Goal: Communication & Community: Answer question/provide support

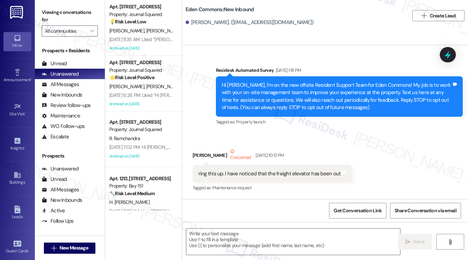
type textarea "Fetching suggested responses. Please feel free to read through the conversation…"
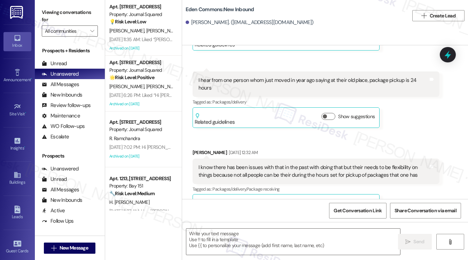
scroll to position [8139, 0]
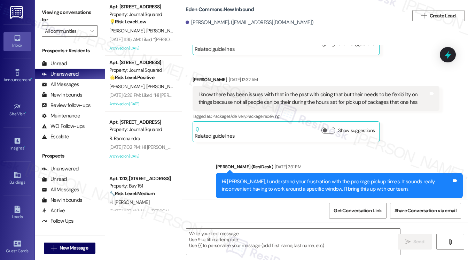
click at [280, 178] on div "Hi [PERSON_NAME], I understand your frustration with the package pickup times. …" at bounding box center [337, 185] width 230 height 15
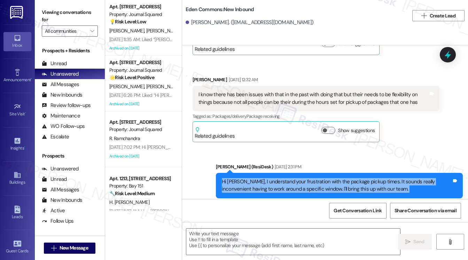
click at [280, 178] on div "Hi [PERSON_NAME], I understand your frustration with the package pickup times. …" at bounding box center [337, 185] width 230 height 15
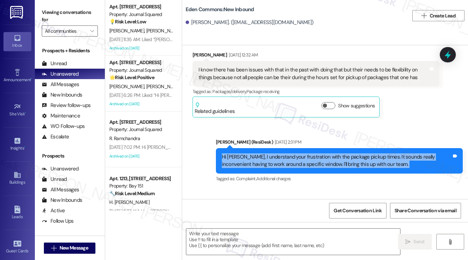
scroll to position [8173, 0]
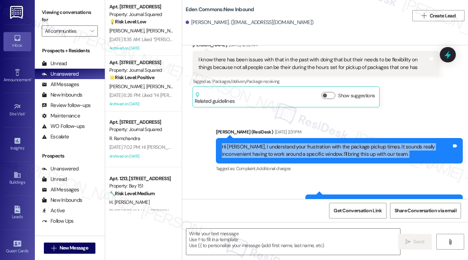
click at [338, 143] on div "Hi [PERSON_NAME], I understand your frustration with the package pickup times. …" at bounding box center [337, 150] width 230 height 15
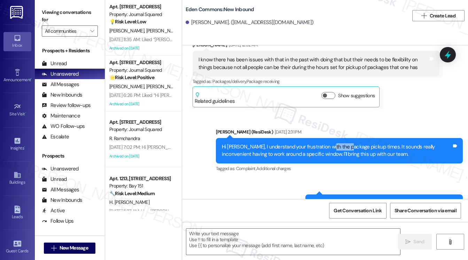
click at [338, 143] on div "Hi [PERSON_NAME], I understand your frustration with the package pickup times. …" at bounding box center [337, 150] width 230 height 15
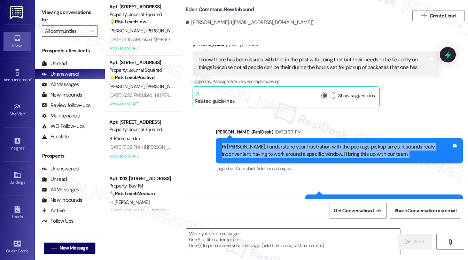
click at [338, 143] on div "Hi [PERSON_NAME], I understand your frustration with the package pickup times. …" at bounding box center [337, 150] width 230 height 15
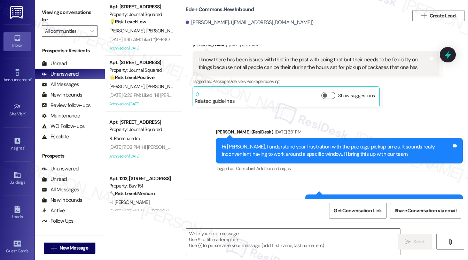
click at [376, 128] on div "[PERSON_NAME] (ResiDesk) [DATE] 2:31 PM" at bounding box center [339, 133] width 247 height 10
click at [358, 143] on div "Hi [PERSON_NAME], I understand your frustration with the package pickup times. …" at bounding box center [337, 150] width 230 height 15
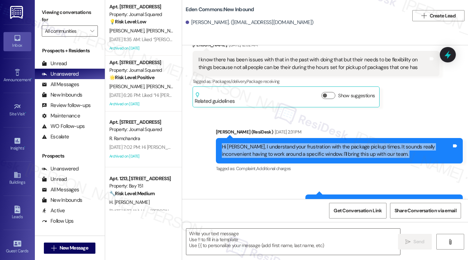
click at [358, 143] on div "Hi [PERSON_NAME], I understand your frustration with the package pickup times. …" at bounding box center [337, 150] width 230 height 15
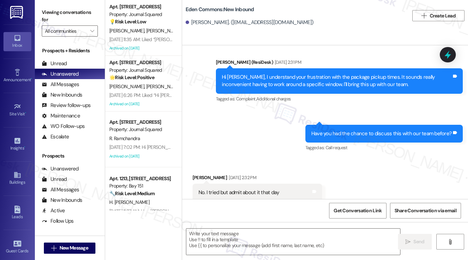
click at [387, 125] on div "Have you had the chance to discuss this with our team before? Tags and notes" at bounding box center [384, 134] width 157 height 18
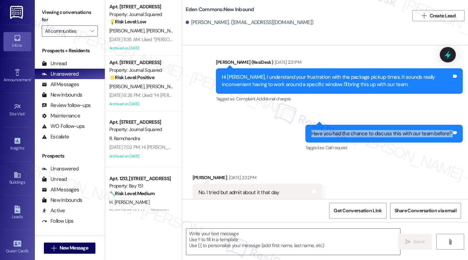
click at [387, 125] on div "Have you had the chance to discuss this with our team before? Tags and notes" at bounding box center [384, 134] width 157 height 18
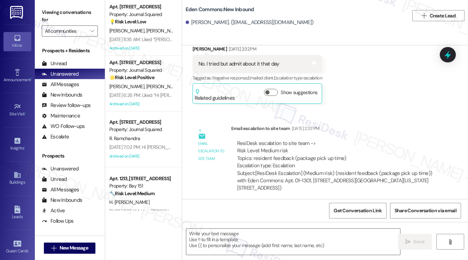
scroll to position [8452, 0]
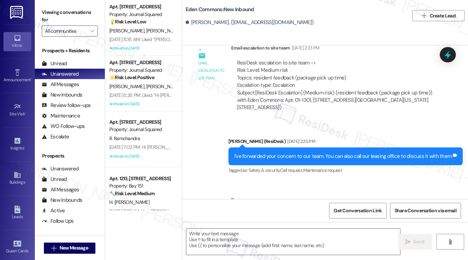
click at [279, 153] on div "I've forwarded your concern to our team. You can also call our leasing office t…" at bounding box center [342, 156] width 217 height 7
click at [280, 153] on div "I've forwarded your concern to our team. You can also call our leasing office t…" at bounding box center [342, 156] width 217 height 7
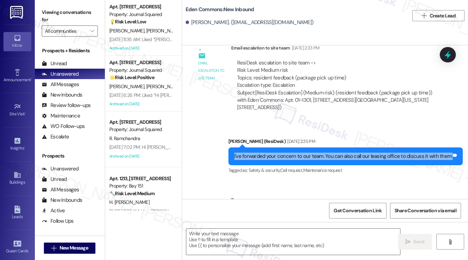
click at [280, 153] on div "I've forwarded your concern to our team. You can also call our leasing office t…" at bounding box center [342, 156] width 217 height 7
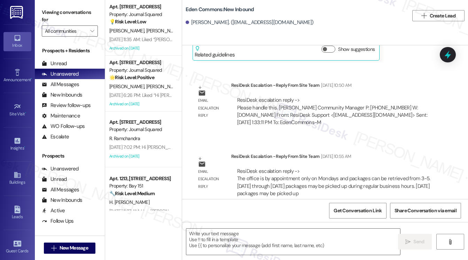
scroll to position [8766, 0]
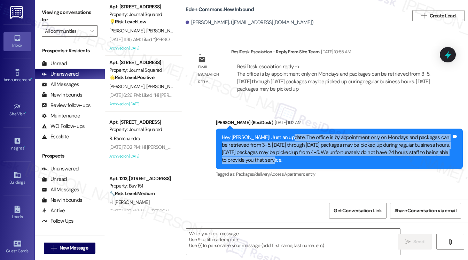
drag, startPoint x: 286, startPoint y: 81, endPoint x: 341, endPoint y: 106, distance: 60.5
click at [341, 129] on div "Hey [PERSON_NAME]! Just an update. The office is by appointment only on Mondays…" at bounding box center [339, 149] width 247 height 40
click at [244, 134] on div "Hey [PERSON_NAME]! Just an update. The office is by appointment only on Mondays…" at bounding box center [337, 149] width 230 height 30
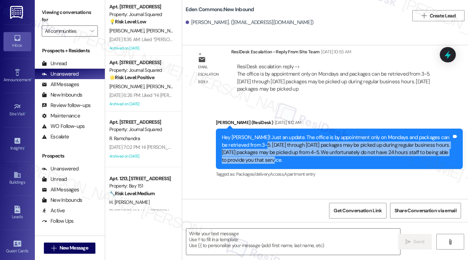
drag, startPoint x: 273, startPoint y: 85, endPoint x: 319, endPoint y: 108, distance: 52.0
click at [319, 129] on div "Hey [PERSON_NAME]! Just an update. The office is by appointment only on Mondays…" at bounding box center [339, 149] width 247 height 40
click at [351, 134] on div "Hey [PERSON_NAME]! Just an update. The office is by appointment only on Mondays…" at bounding box center [337, 149] width 230 height 30
drag, startPoint x: 294, startPoint y: 103, endPoint x: 263, endPoint y: 85, distance: 35.3
click at [263, 134] on div "Hey [PERSON_NAME]! Just an update. The office is by appointment only on Mondays…" at bounding box center [337, 149] width 230 height 30
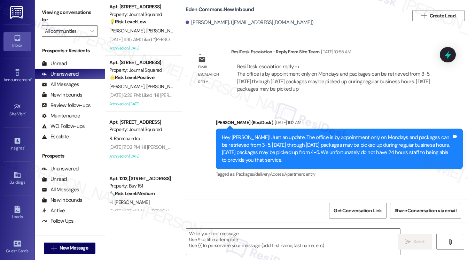
click at [262, 134] on div "Hey [PERSON_NAME]! Just an update. The office is by appointment only on Mondays…" at bounding box center [337, 149] width 230 height 30
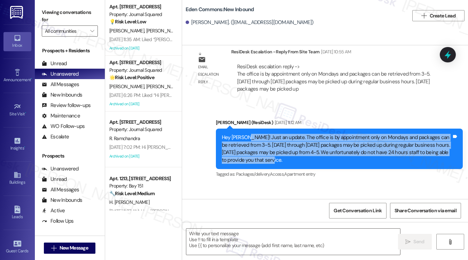
drag, startPoint x: 249, startPoint y: 81, endPoint x: 320, endPoint y: 100, distance: 73.3
click at [320, 134] on div "Hey [PERSON_NAME]! Just an update. The office is by appointment only on Mondays…" at bounding box center [337, 149] width 230 height 30
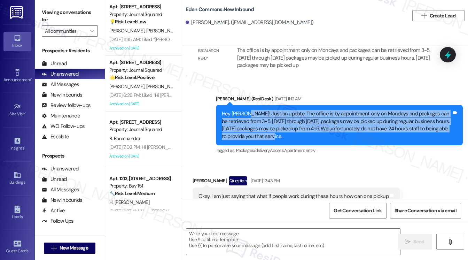
scroll to position [8801, 0]
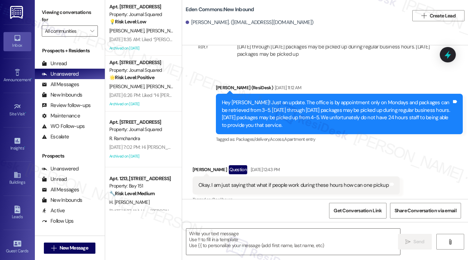
click at [272, 182] on div "Okay. I am just saying that what if people work during these hours how can one …" at bounding box center [294, 185] width 190 height 7
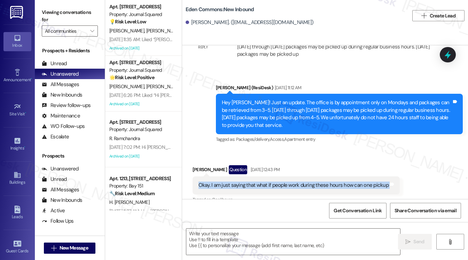
click at [272, 182] on div "Okay. I am just saying that what if people work during these hours how can one …" at bounding box center [294, 185] width 190 height 7
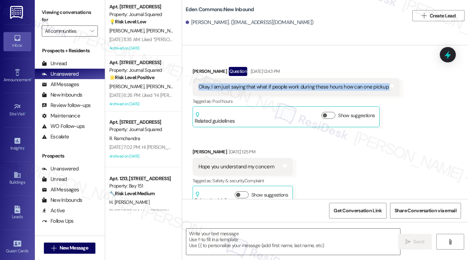
scroll to position [8905, 0]
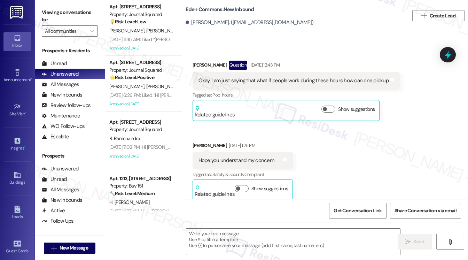
click at [252, 157] on div "Hope you understand my concern" at bounding box center [237, 160] width 76 height 7
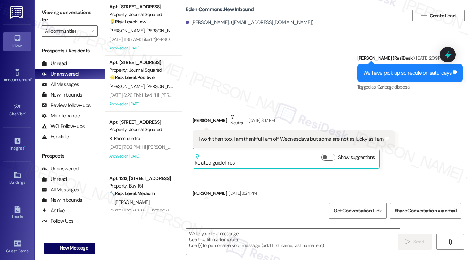
scroll to position [9079, 0]
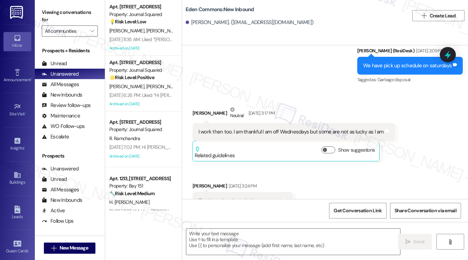
click at [276, 128] on div "I work then too. I am thankful I am off Wednesdays but some are not as lucky as…" at bounding box center [291, 131] width 185 height 7
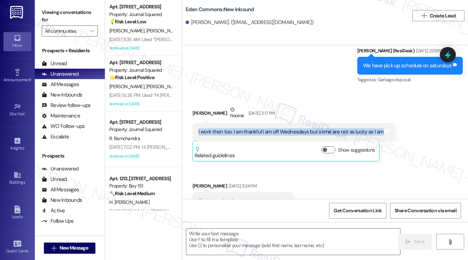
click at [276, 128] on div "I work then too. I am thankful I am off Wednesdays but some are not as lucky as…" at bounding box center [291, 131] width 185 height 7
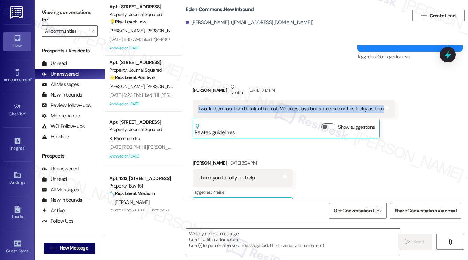
scroll to position [9114, 0]
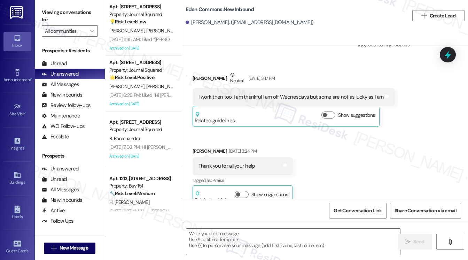
click at [223, 162] on div "Thank you for all your help" at bounding box center [227, 165] width 56 height 7
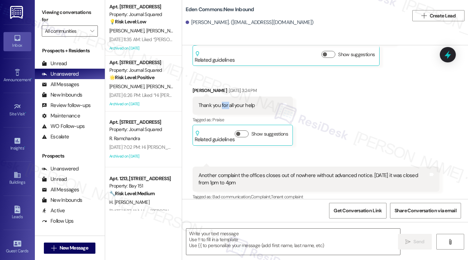
scroll to position [9219, 0]
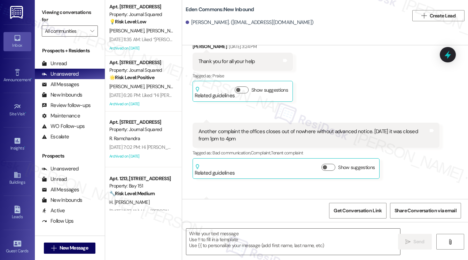
click at [308, 128] on div "Another complaint the offices closes out of nowhere without advanced notice. [D…" at bounding box center [314, 135] width 230 height 15
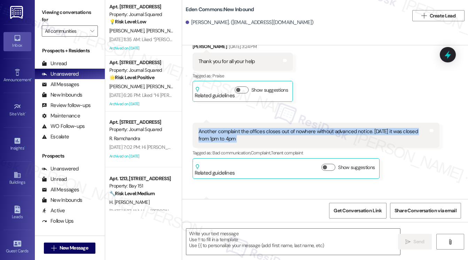
click at [308, 128] on div "Another complaint the offices closes out of nowhere without advanced notice. [D…" at bounding box center [314, 135] width 230 height 15
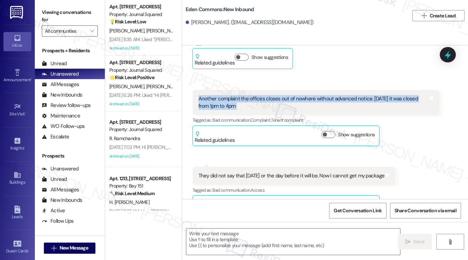
scroll to position [9288, 0]
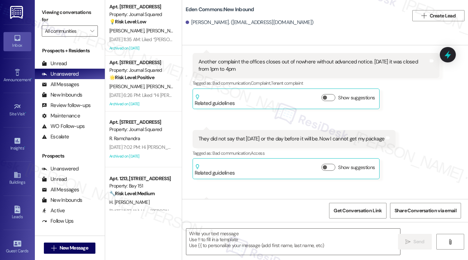
click at [263, 135] on div "They did not say that [DATE] or the day before it will be. Now I cannot get my …" at bounding box center [292, 138] width 186 height 7
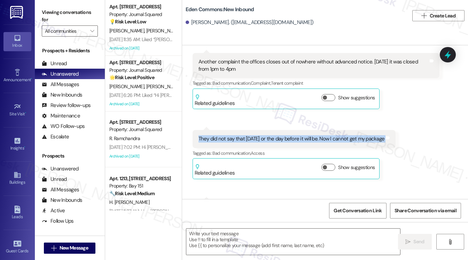
click at [263, 135] on div "They did not say that [DATE] or the day before it will be. Now I cannot get my …" at bounding box center [292, 138] width 186 height 7
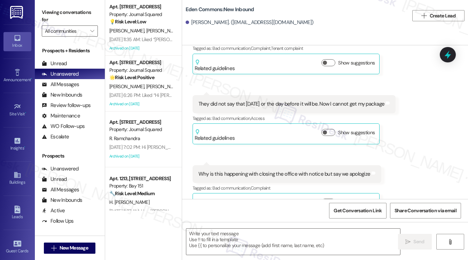
click at [256, 170] on div "Why is this happening with closing the office with notice but say we apologize" at bounding box center [285, 173] width 172 height 7
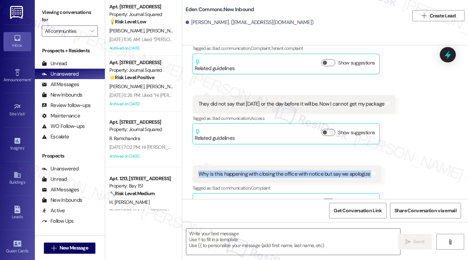
click at [256, 170] on div "Why is this happening with closing the office with notice but say we apologize" at bounding box center [285, 173] width 172 height 7
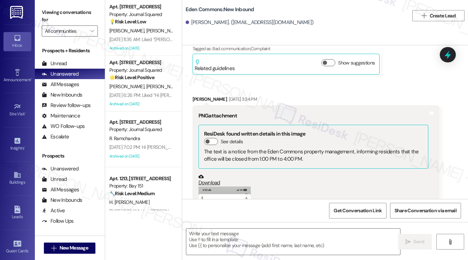
scroll to position [9532, 0]
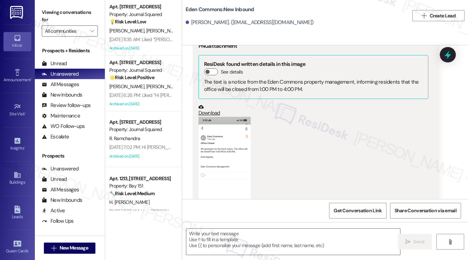
click at [223, 122] on button "Zoom image" at bounding box center [225, 173] width 52 height 113
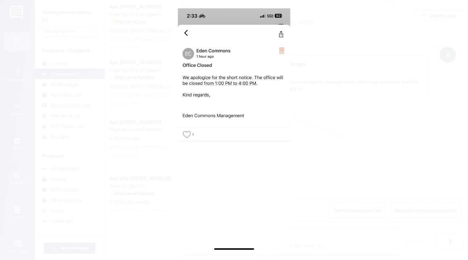
click at [355, 122] on button "Unzoom image" at bounding box center [234, 130] width 468 height 260
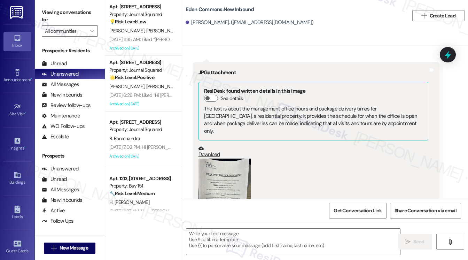
scroll to position [9811, 0]
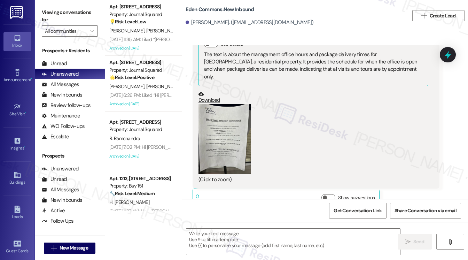
click at [226, 104] on button "Zoom image" at bounding box center [225, 139] width 52 height 70
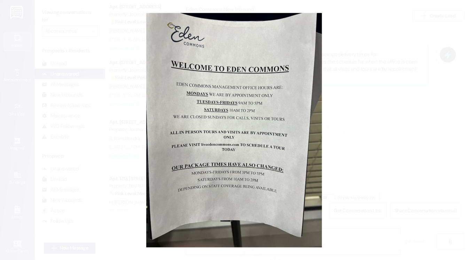
click at [383, 106] on button "Unzoom image" at bounding box center [234, 130] width 468 height 260
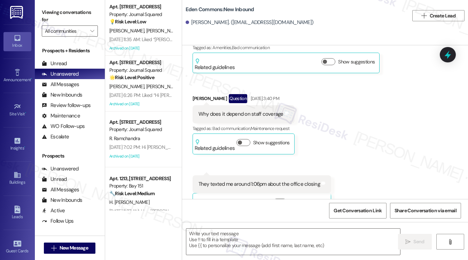
scroll to position [9985, 0]
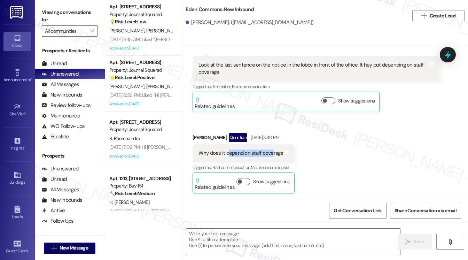
drag, startPoint x: 228, startPoint y: 90, endPoint x: 272, endPoint y: 89, distance: 43.6
click at [272, 144] on div "Why does it depend on staff coverage Tags and notes" at bounding box center [244, 153] width 102 height 18
click at [272, 149] on div "Why does it depend on staff coverage" at bounding box center [241, 152] width 85 height 7
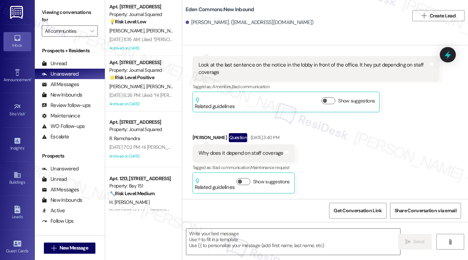
click at [241, 219] on div "They texted me around 1:06pm about the office closing" at bounding box center [260, 222] width 122 height 7
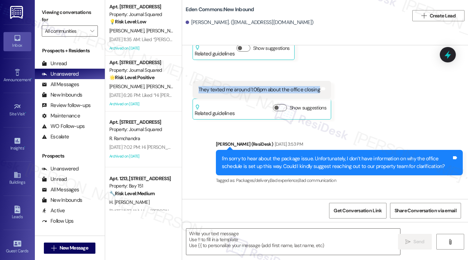
scroll to position [10124, 0]
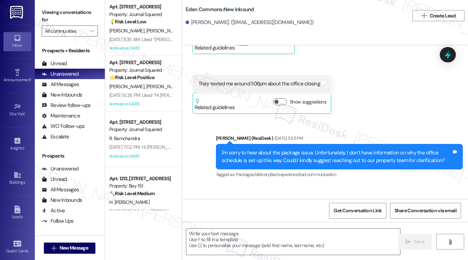
click at [283, 149] on div "I'm sorry to hear about the package issue. Unfortunately, I don’t have informat…" at bounding box center [337, 156] width 230 height 15
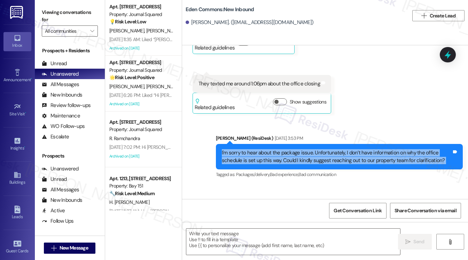
click at [283, 149] on div "I'm sorry to hear about the package issue. Unfortunately, I don’t have informat…" at bounding box center [337, 156] width 230 height 15
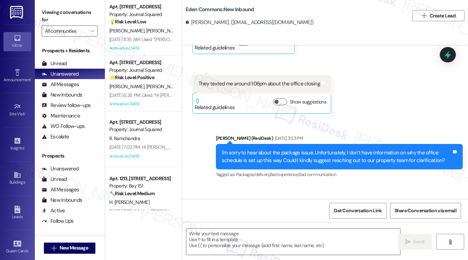
click at [333, 185] on div "Received via SMS [PERSON_NAME] [DATE] 3:53 PM Oh Tags and notes Related guideli…" at bounding box center [325, 254] width 286 height 139
click at [315, 149] on div "I'm sorry to hear about the package issue. Unfortunately, I don’t have informat…" at bounding box center [337, 156] width 230 height 15
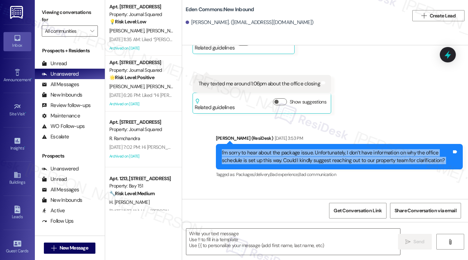
click at [315, 149] on div "I'm sorry to hear about the package issue. Unfortunately, I don’t have informat…" at bounding box center [337, 156] width 230 height 15
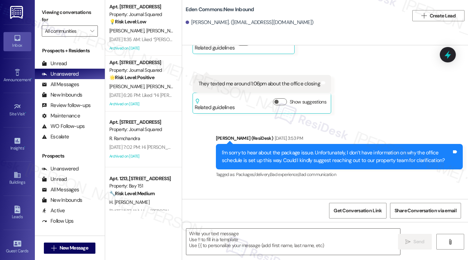
click at [328, 185] on div "Received via SMS [PERSON_NAME] [DATE] 3:53 PM Oh Tags and notes Related guideli…" at bounding box center [325, 254] width 286 height 139
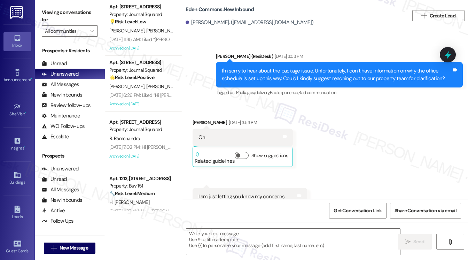
scroll to position [10264, 0]
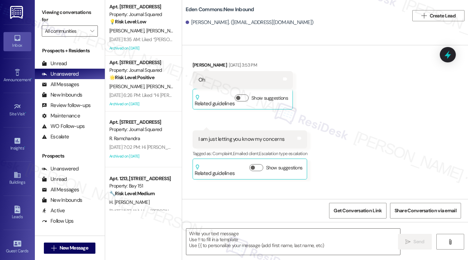
click at [330, 215] on div "I'll raise your concern to the team. We appreciate your patience." at bounding box center [381, 218] width 141 height 7
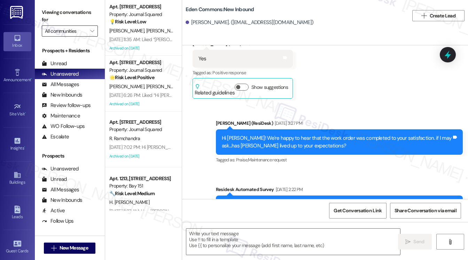
scroll to position [10961, 0]
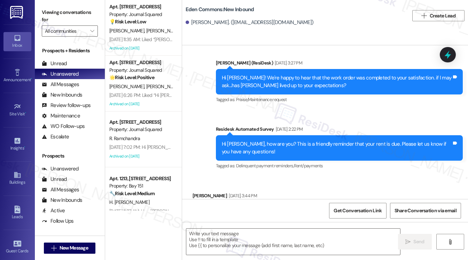
click at [430, 176] on div "Received via SMS [PERSON_NAME] [DATE] 3:44 PM Hi [PERSON_NAME]. I am good. How …" at bounding box center [325, 239] width 286 height 126
